Goal: Find specific page/section: Find specific page/section

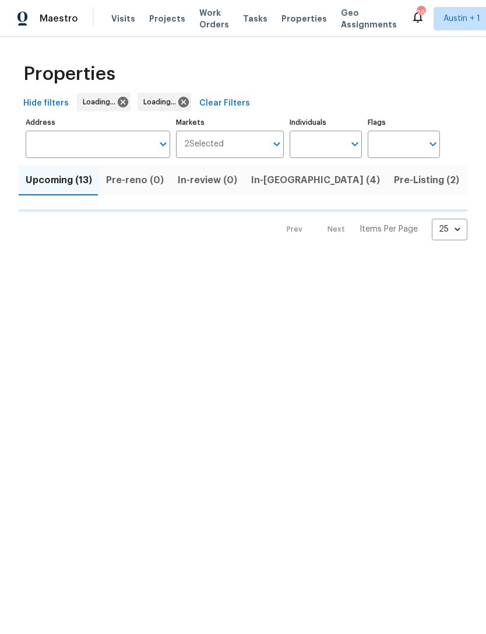
click at [113, 23] on span "Visits" at bounding box center [123, 19] width 24 height 12
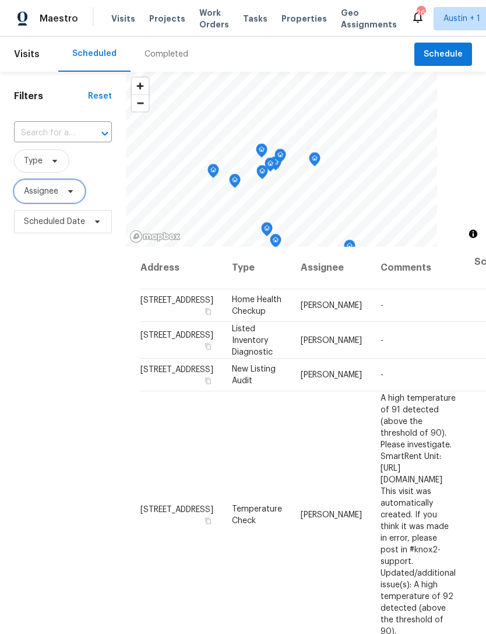
click at [39, 197] on span "Assignee" at bounding box center [41, 191] width 34 height 12
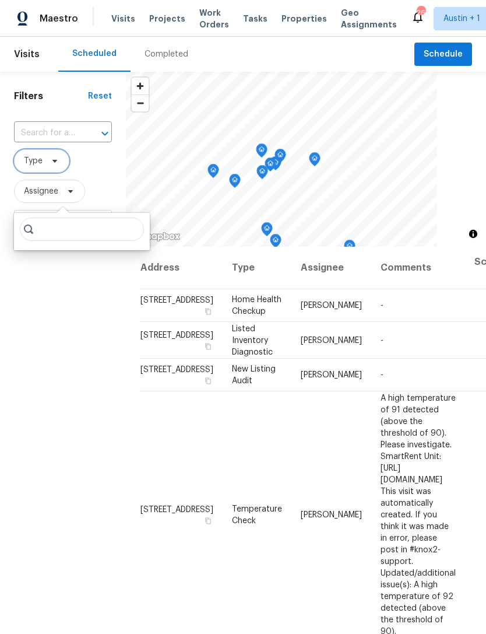
click at [35, 166] on span "Type" at bounding box center [33, 161] width 19 height 12
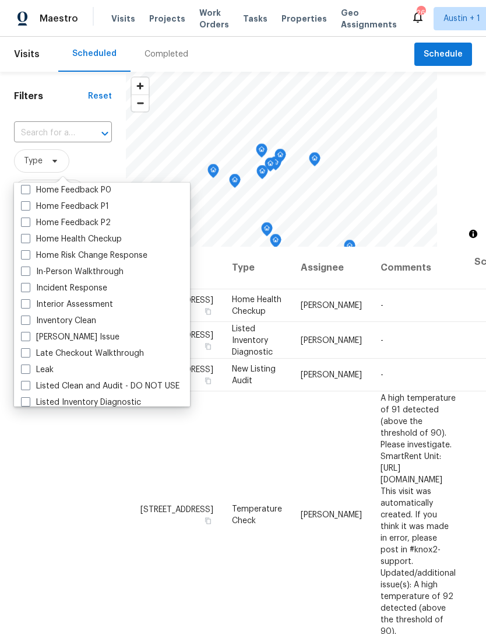
scroll to position [381, 0]
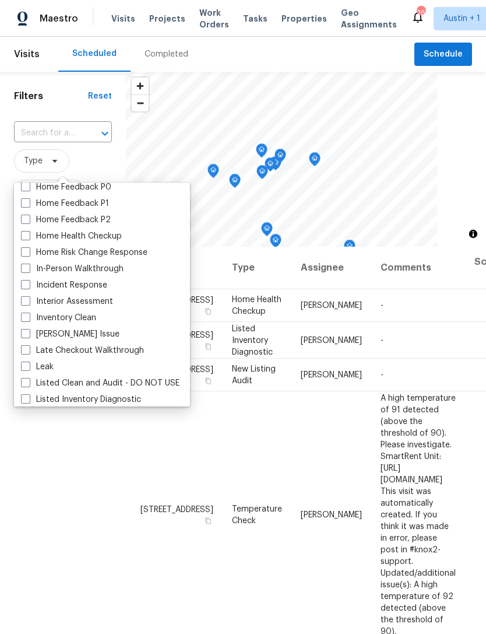
click at [22, 268] on span at bounding box center [25, 268] width 9 height 9
click at [22, 268] on input "In-Person Walkthrough" at bounding box center [25, 267] width 8 height 8
checkbox input "true"
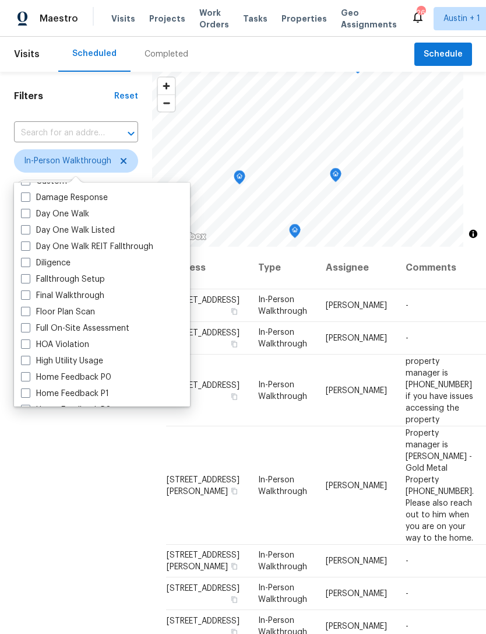
scroll to position [190, 0]
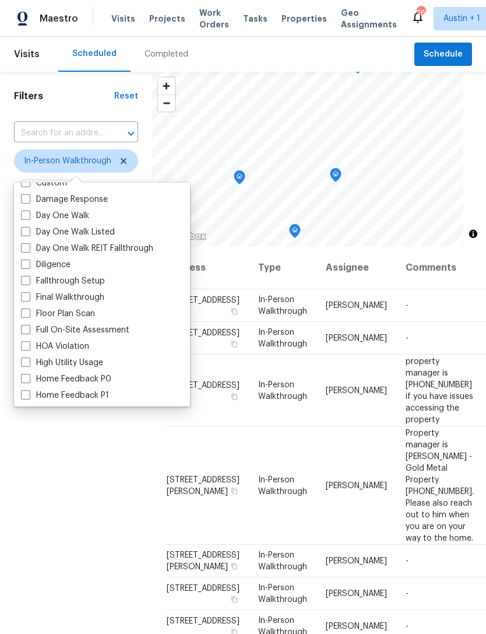
click at [22, 265] on span at bounding box center [25, 264] width 9 height 9
click at [22, 265] on input "Diligence" at bounding box center [25, 263] width 8 height 8
checkbox input "true"
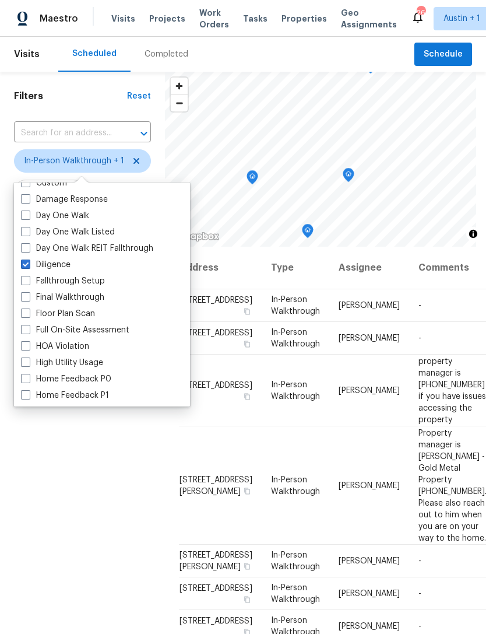
click at [48, 521] on div "Filters Reset ​ In-Person Walkthrough + 1 Assignee Scheduled Date" at bounding box center [82, 413] width 165 height 682
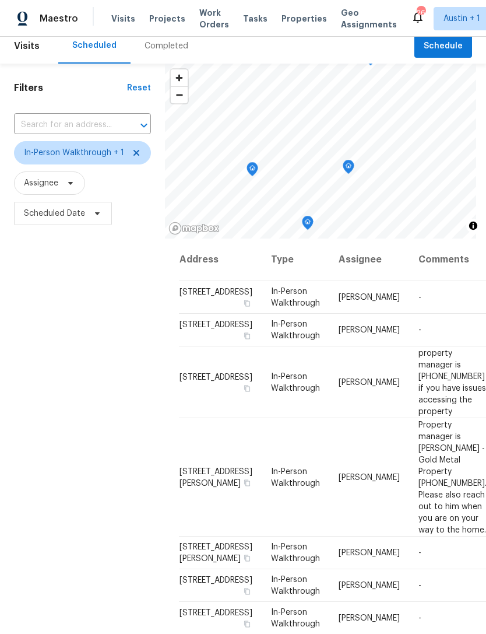
scroll to position [12, 0]
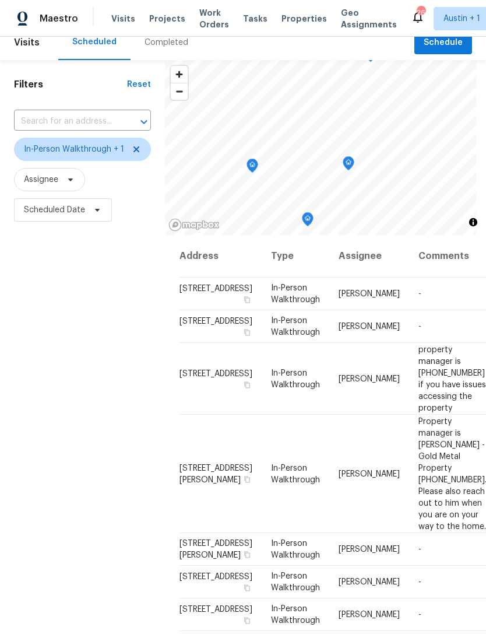
click at [69, 499] on div "Filters Reset ​ In-Person Walkthrough + 1 Assignee Scheduled Date" at bounding box center [82, 401] width 165 height 682
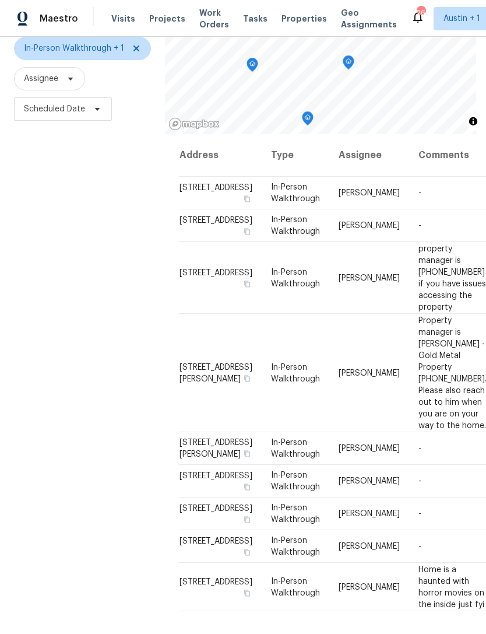
scroll to position [0, 0]
